Goal: Task Accomplishment & Management: Manage account settings

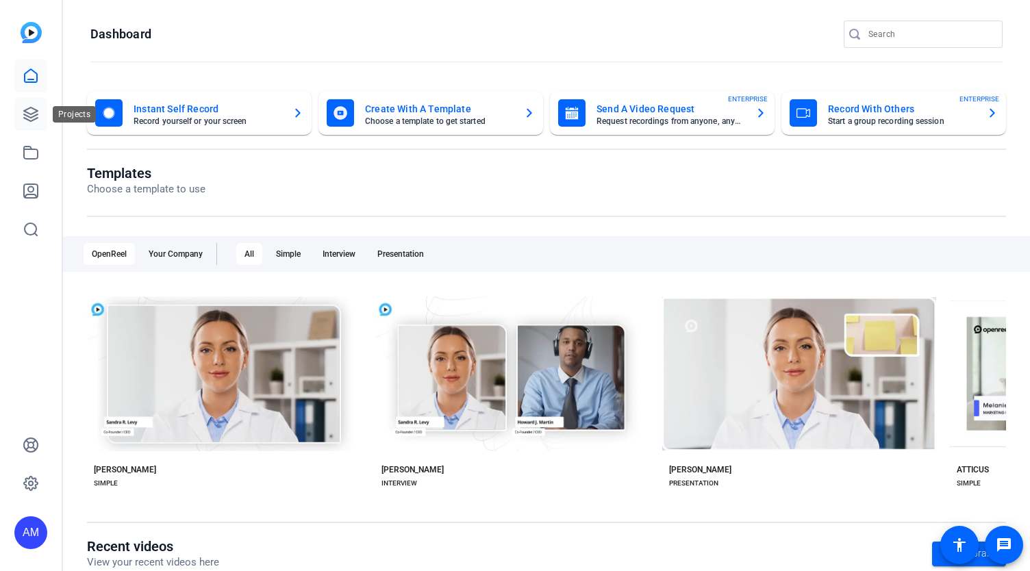
click at [32, 112] on icon at bounding box center [31, 114] width 16 height 16
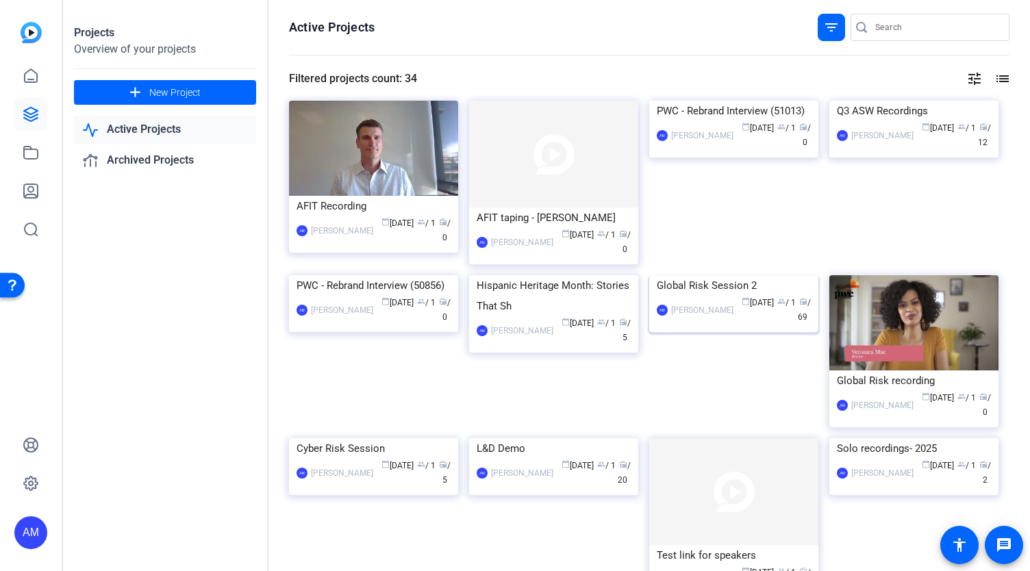
click at [691, 275] on img at bounding box center [733, 275] width 169 height 0
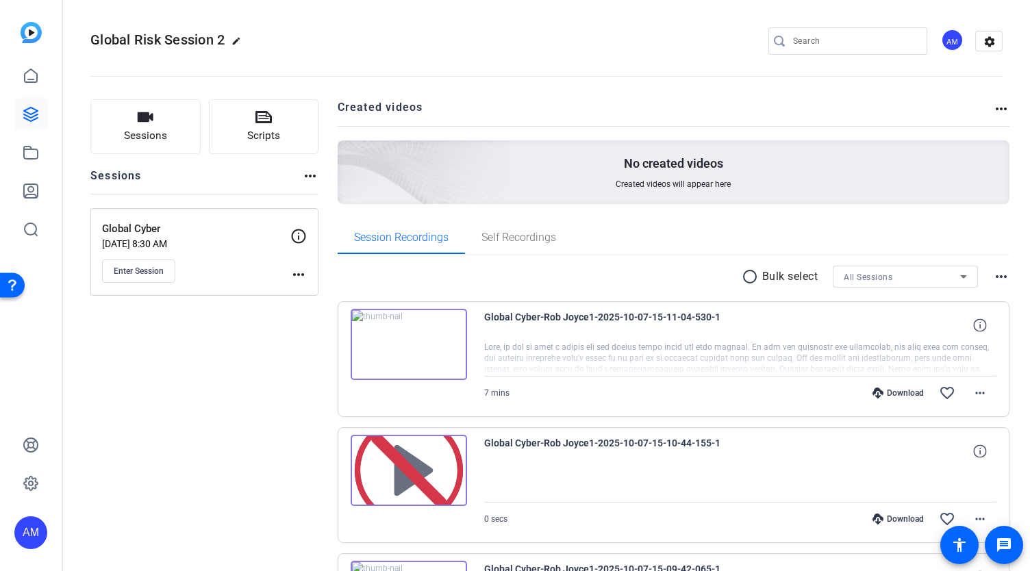
click at [419, 346] on img at bounding box center [409, 344] width 116 height 71
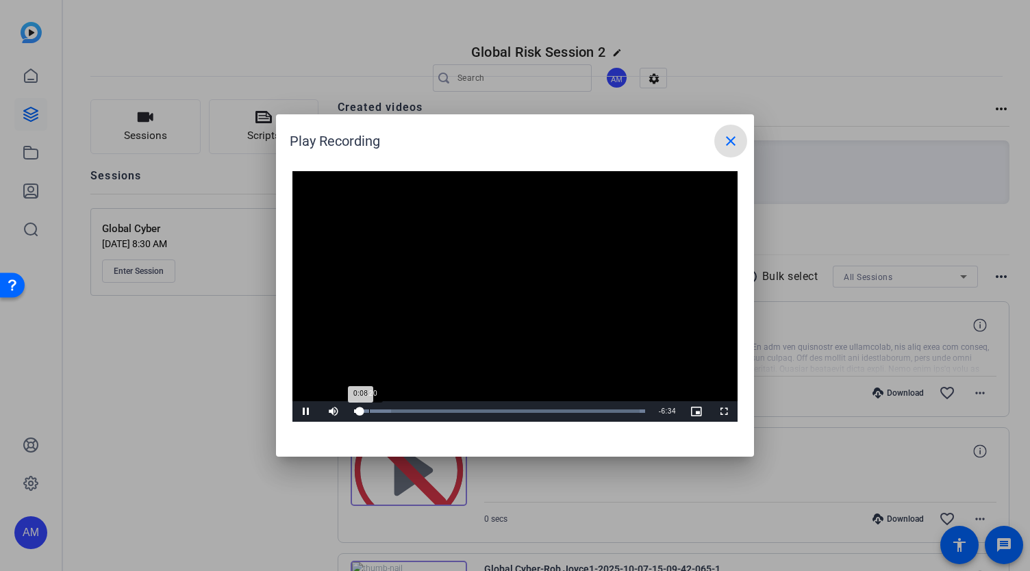
click at [369, 413] on div "Loaded : 100.00% 0:20 0:08" at bounding box center [499, 411] width 305 height 21
click at [364, 413] on div "0:17" at bounding box center [360, 410] width 12 height 3
click at [361, 413] on div "0:11" at bounding box center [358, 410] width 9 height 3
click at [359, 413] on div "0:07" at bounding box center [357, 410] width 6 height 3
click at [228, 484] on div at bounding box center [515, 285] width 1030 height 571
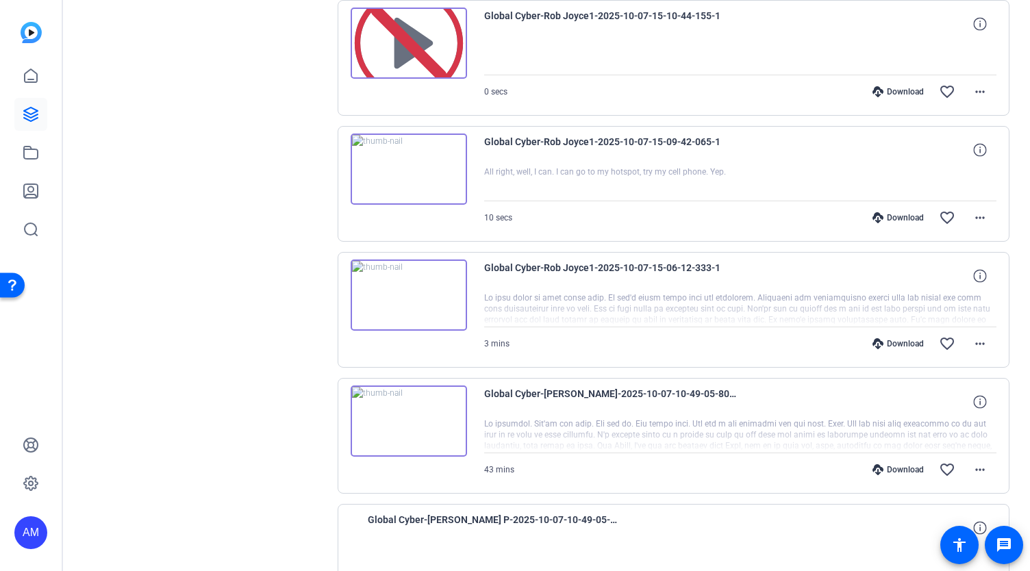
scroll to position [424, 0]
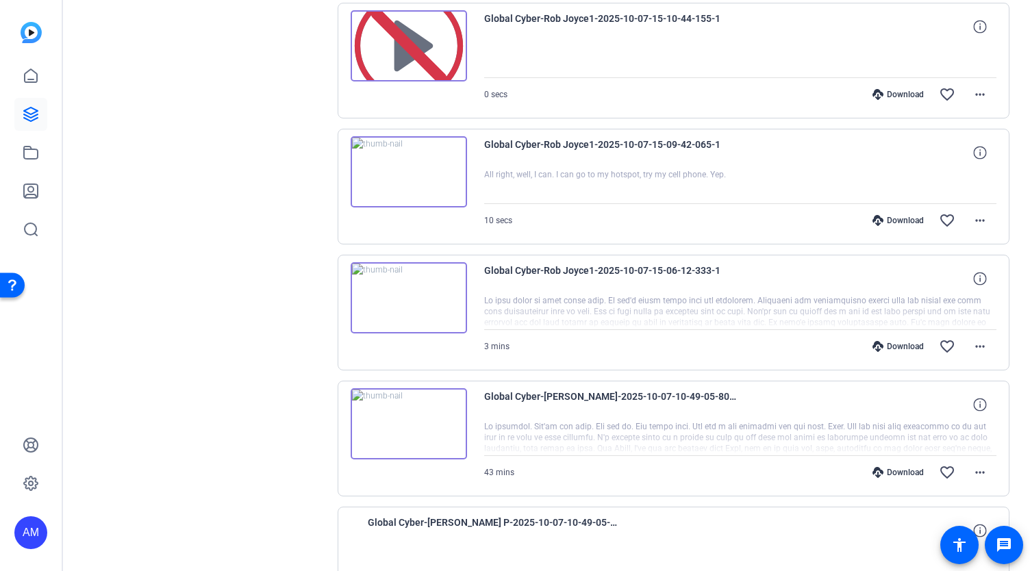
click at [433, 181] on img at bounding box center [409, 171] width 116 height 71
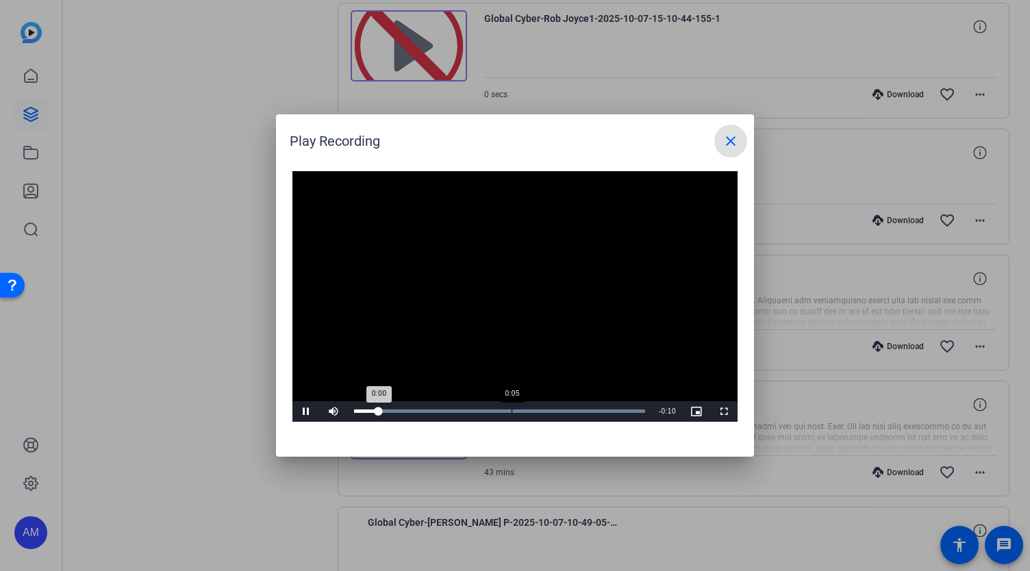
click at [512, 410] on div "Loaded : 100.00% 0:05 0:00" at bounding box center [499, 410] width 291 height 3
click at [729, 142] on mat-icon "close" at bounding box center [730, 141] width 16 height 16
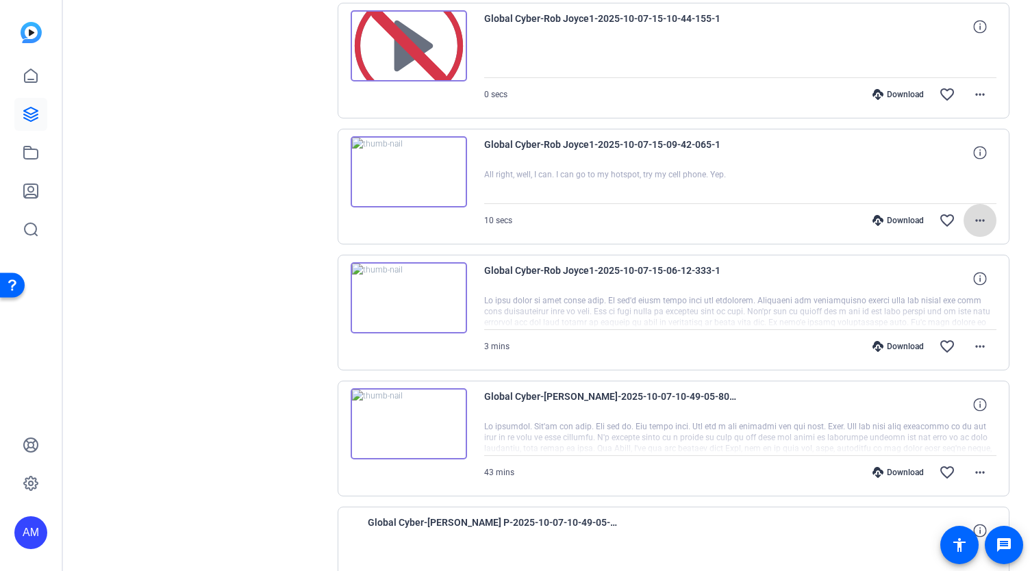
click at [971, 220] on mat-icon "more_horiz" at bounding box center [979, 220] width 16 height 16
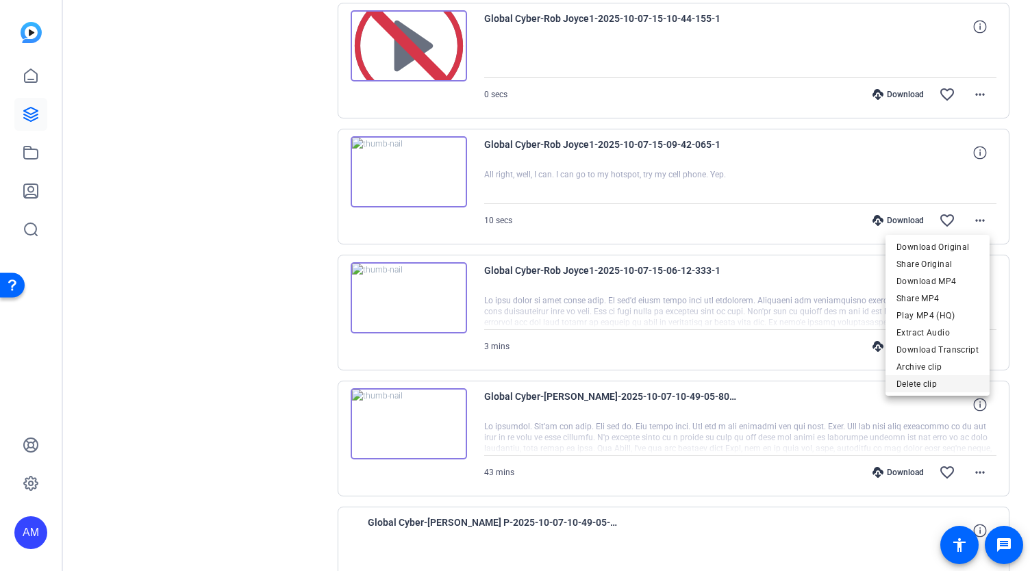
click at [928, 384] on span "Delete clip" at bounding box center [937, 384] width 82 height 16
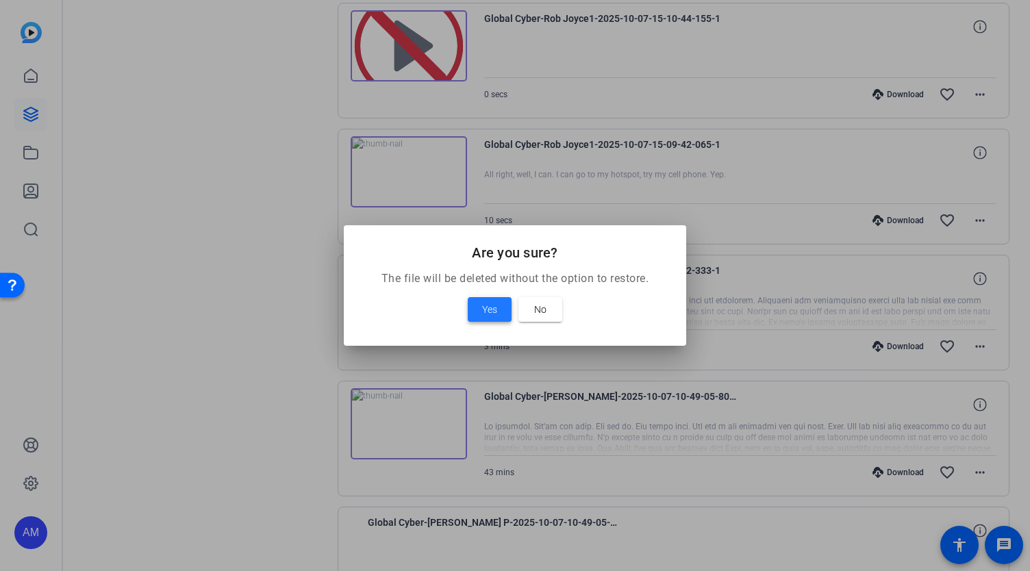
click at [484, 307] on span "Yes" at bounding box center [489, 309] width 15 height 16
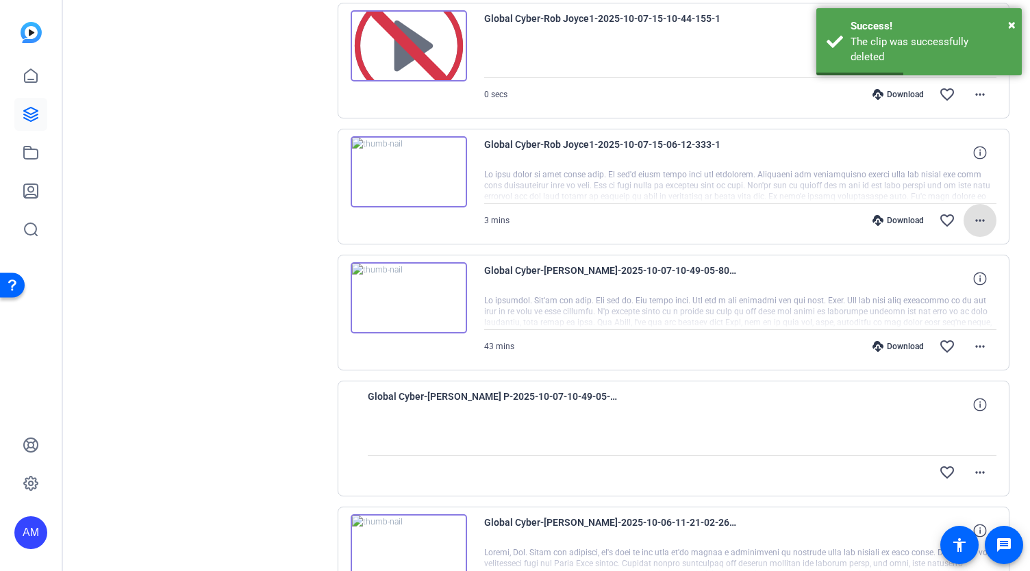
click at [435, 183] on img at bounding box center [409, 171] width 116 height 71
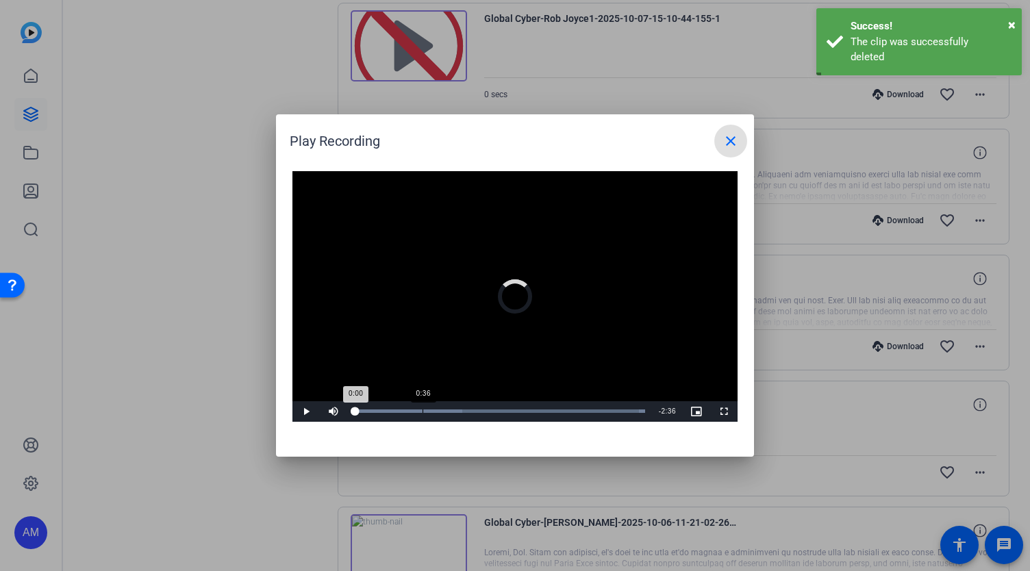
click at [422, 412] on div "Loaded : 100.00% 0:36 0:00" at bounding box center [499, 410] width 291 height 3
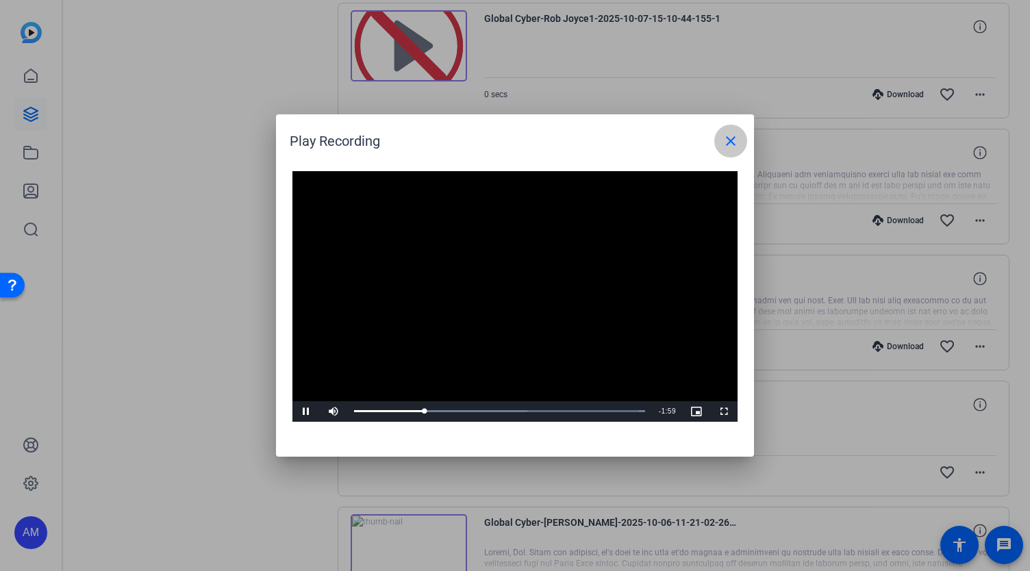
click at [730, 142] on mat-icon "close" at bounding box center [730, 141] width 16 height 16
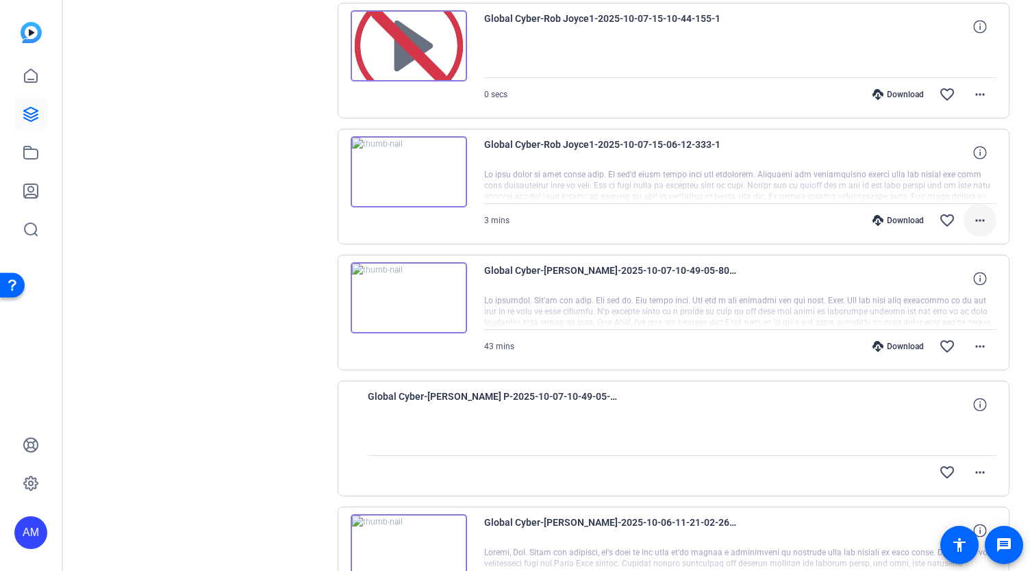
click at [978, 216] on mat-icon "more_horiz" at bounding box center [979, 220] width 16 height 16
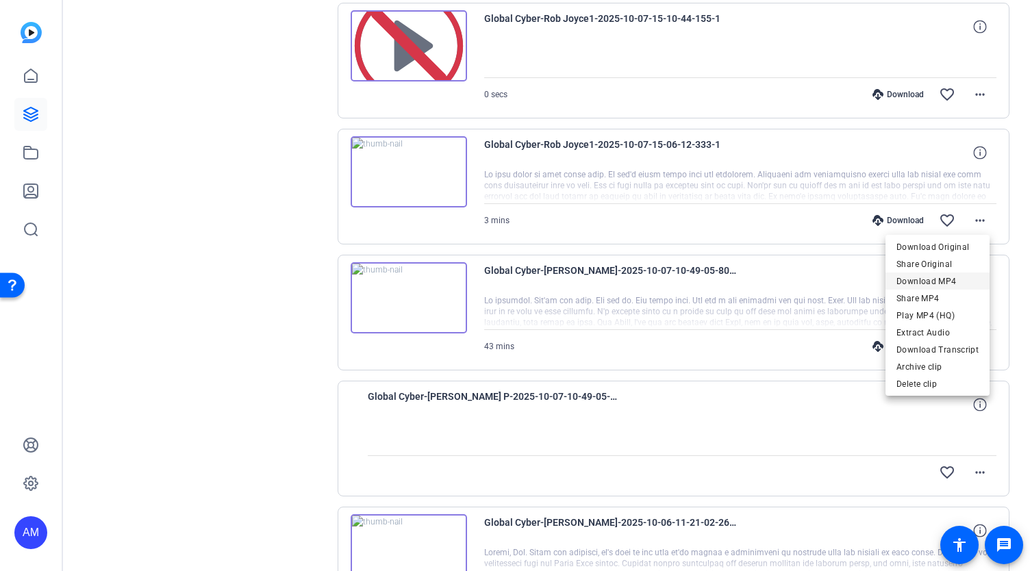
click at [934, 282] on span "Download MP4" at bounding box center [937, 281] width 82 height 16
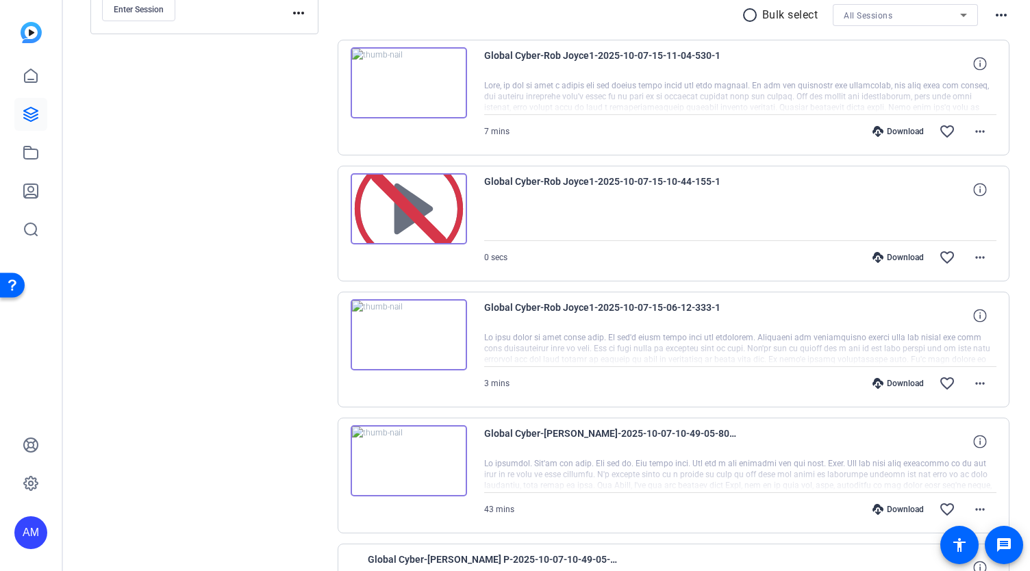
scroll to position [257, 0]
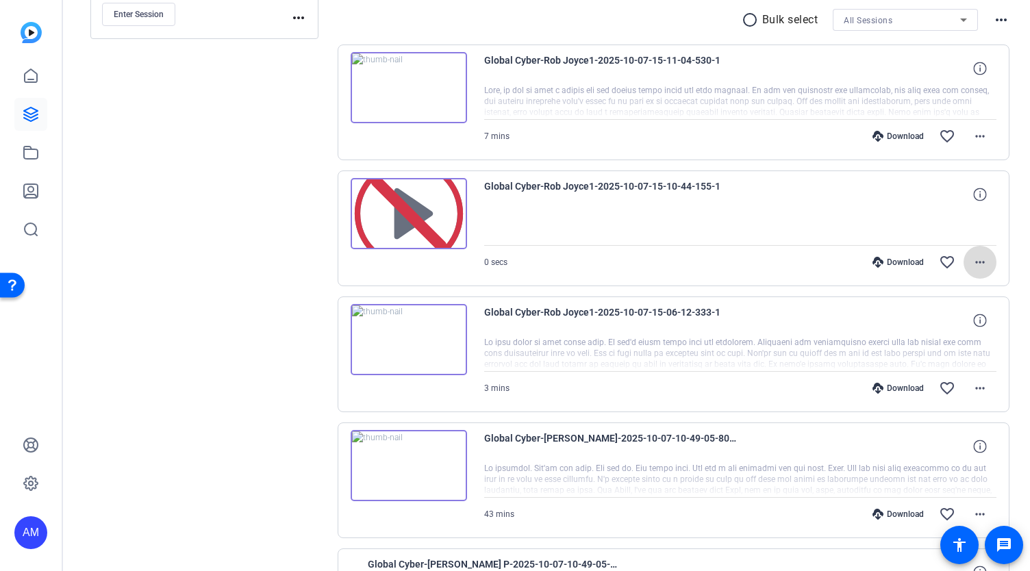
click at [979, 255] on mat-icon "more_horiz" at bounding box center [979, 262] width 16 height 16
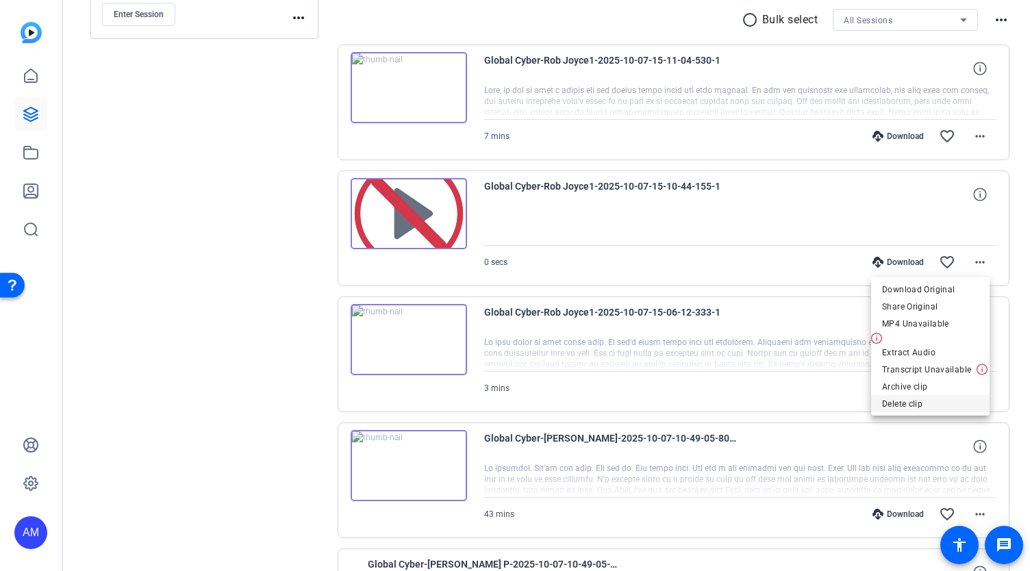
click at [913, 405] on span "Delete clip" at bounding box center [930, 403] width 97 height 16
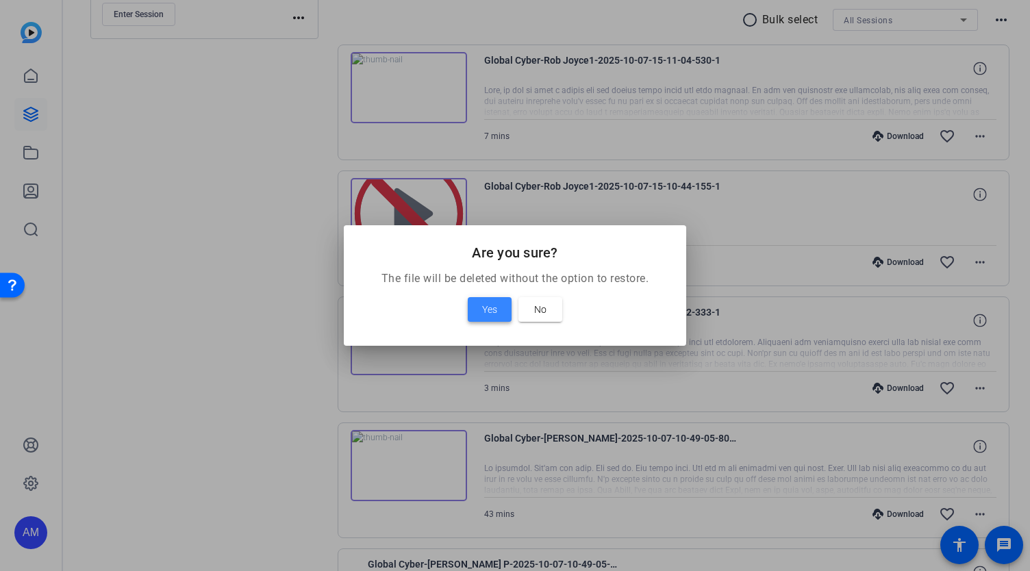
click at [490, 306] on span "Yes" at bounding box center [489, 309] width 15 height 16
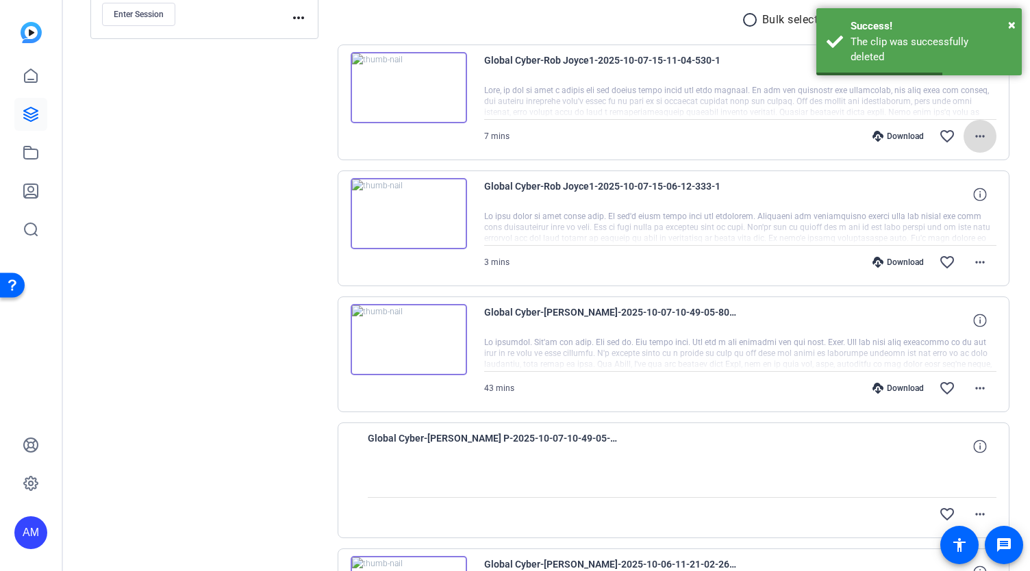
click at [978, 142] on mat-icon "more_horiz" at bounding box center [979, 136] width 16 height 16
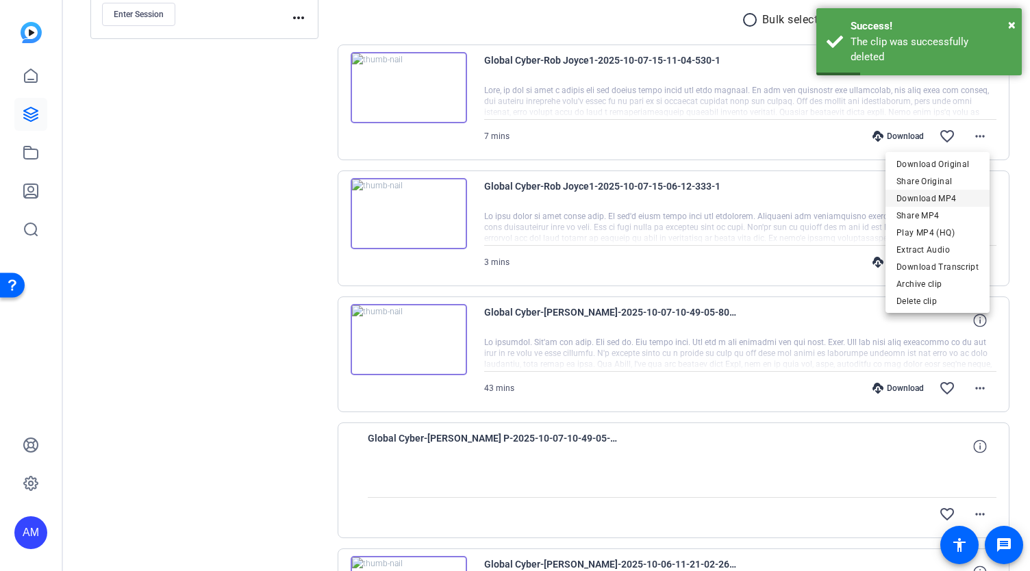
click at [938, 196] on span "Download MP4" at bounding box center [937, 198] width 82 height 16
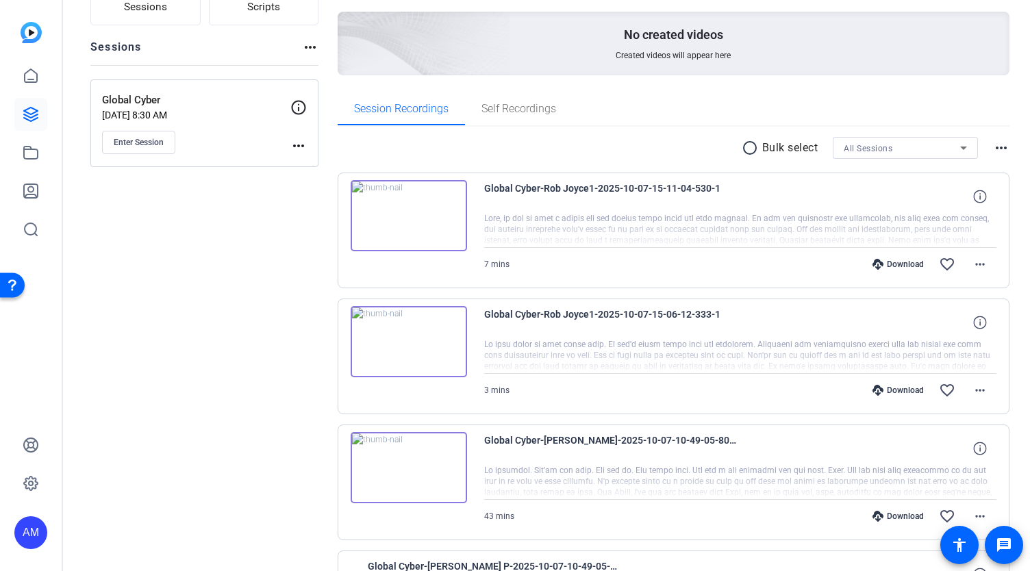
scroll to position [133, 0]
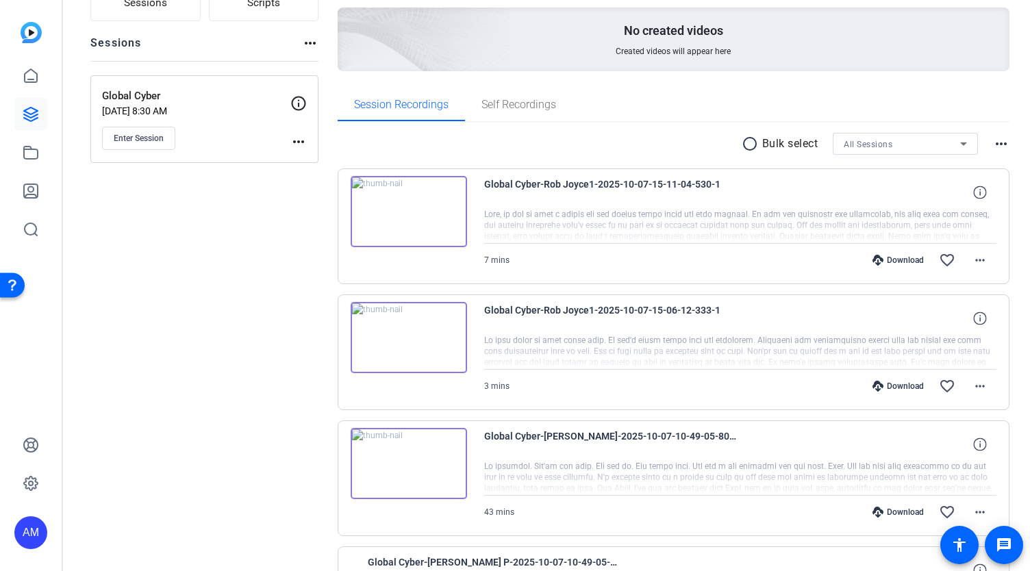
click at [446, 346] on img at bounding box center [409, 337] width 116 height 71
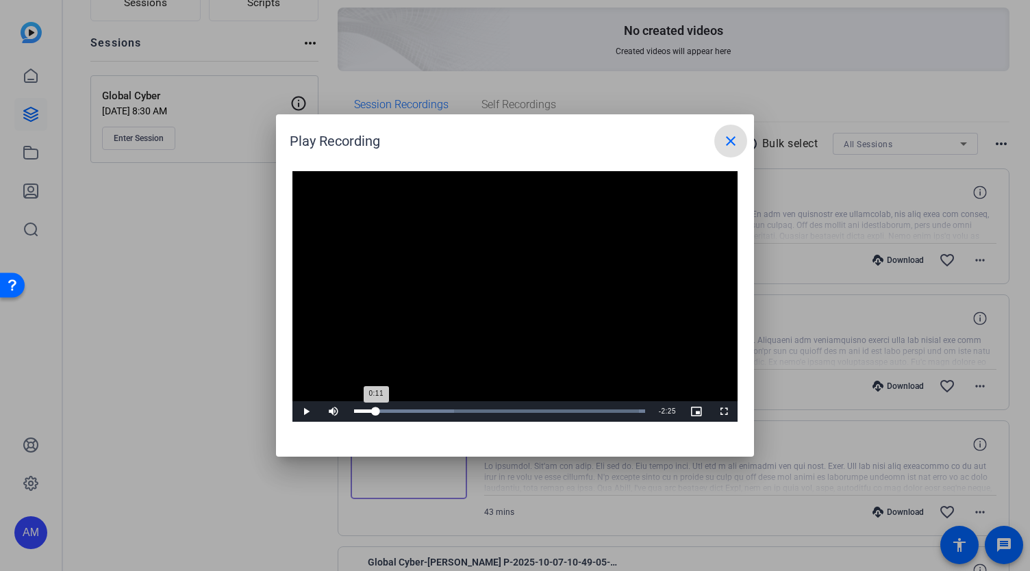
click at [375, 410] on div "Loaded : 100.00% 0:11 0:11" at bounding box center [499, 410] width 291 height 3
click at [382, 409] on div "0:12" at bounding box center [368, 410] width 28 height 3
click at [393, 408] on div "Loaded : 100.00% 0:15 0:15" at bounding box center [499, 411] width 305 height 21
click at [403, 406] on div "Loaded : 100.00% 0:25 0:21" at bounding box center [499, 411] width 305 height 21
click at [418, 406] on div "Loaded : 100.00% 0:34 0:27" at bounding box center [499, 411] width 305 height 21
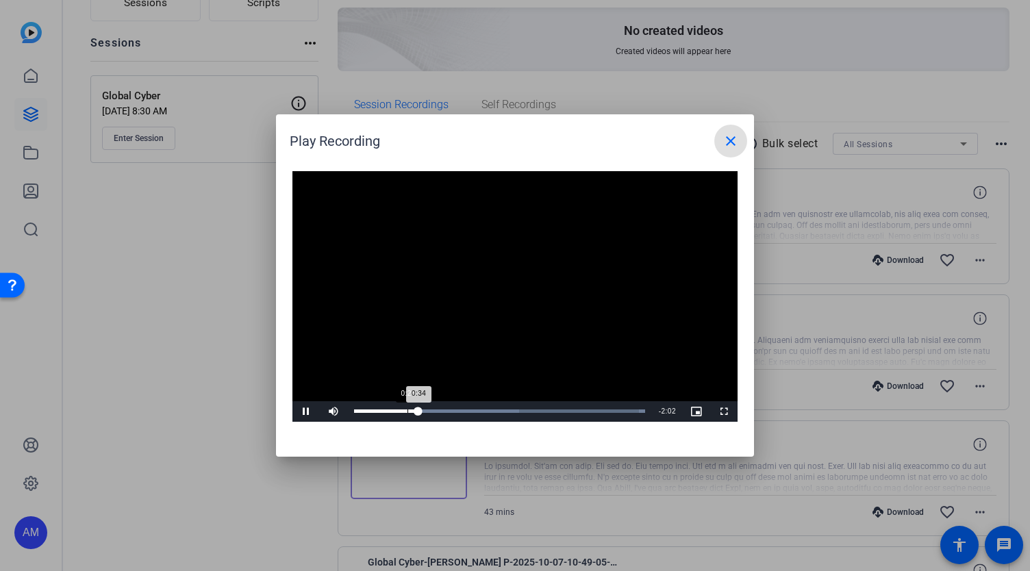
click at [407, 408] on div "Loaded : 100.00% 0:28 0:34" at bounding box center [499, 411] width 305 height 21
click at [730, 144] on mat-icon "close" at bounding box center [730, 141] width 16 height 16
